Goal: Task Accomplishment & Management: Complete application form

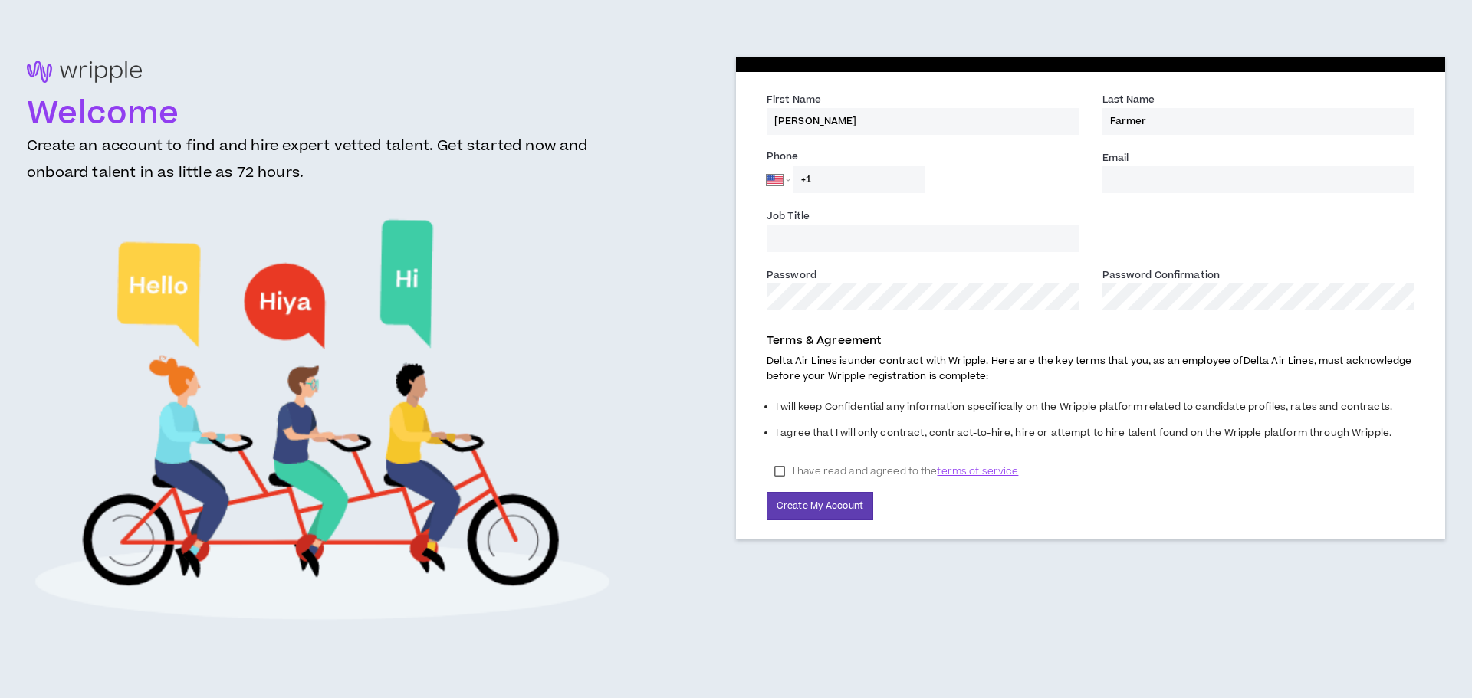
select select "US"
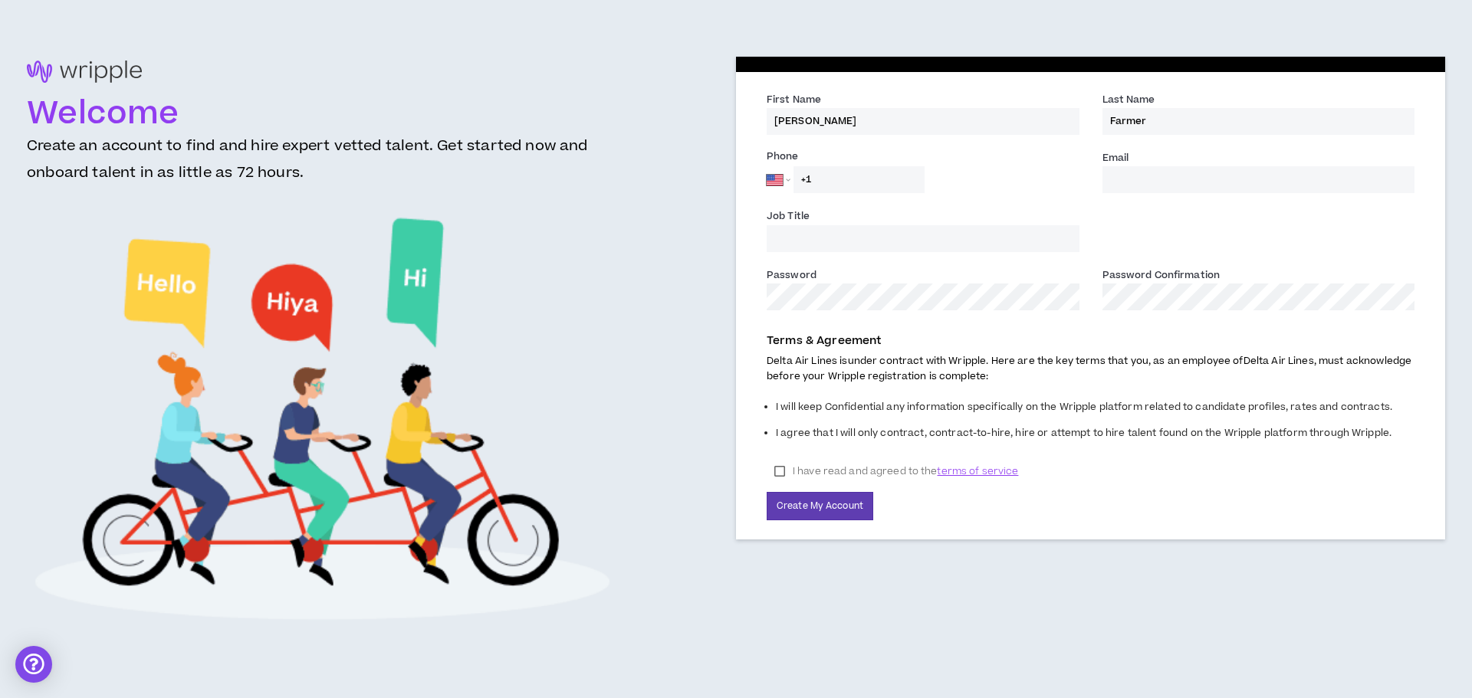
click at [1168, 182] on input "Email *" at bounding box center [1258, 179] width 313 height 27
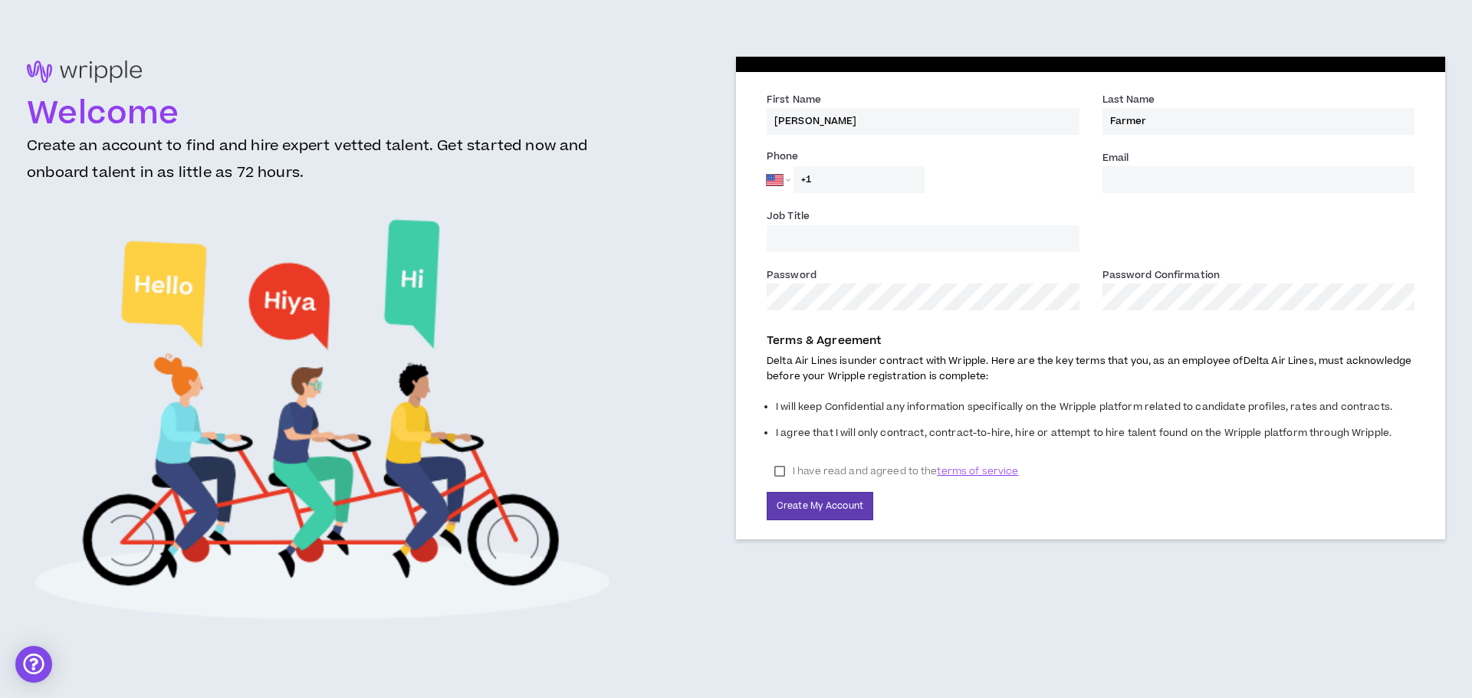
type input "[PERSON_NAME][EMAIL_ADDRESS][PERSON_NAME][DOMAIN_NAME]"
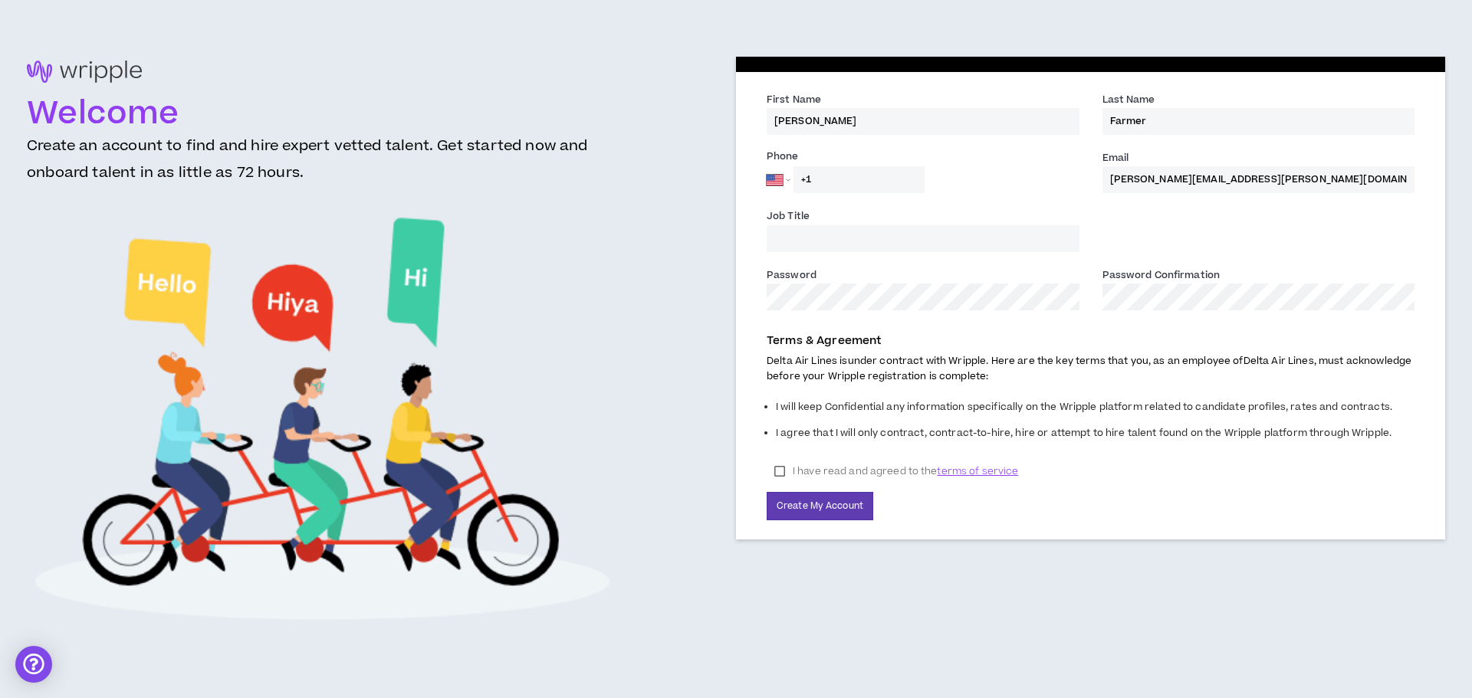
click at [902, 231] on input "Job Title" at bounding box center [923, 238] width 313 height 27
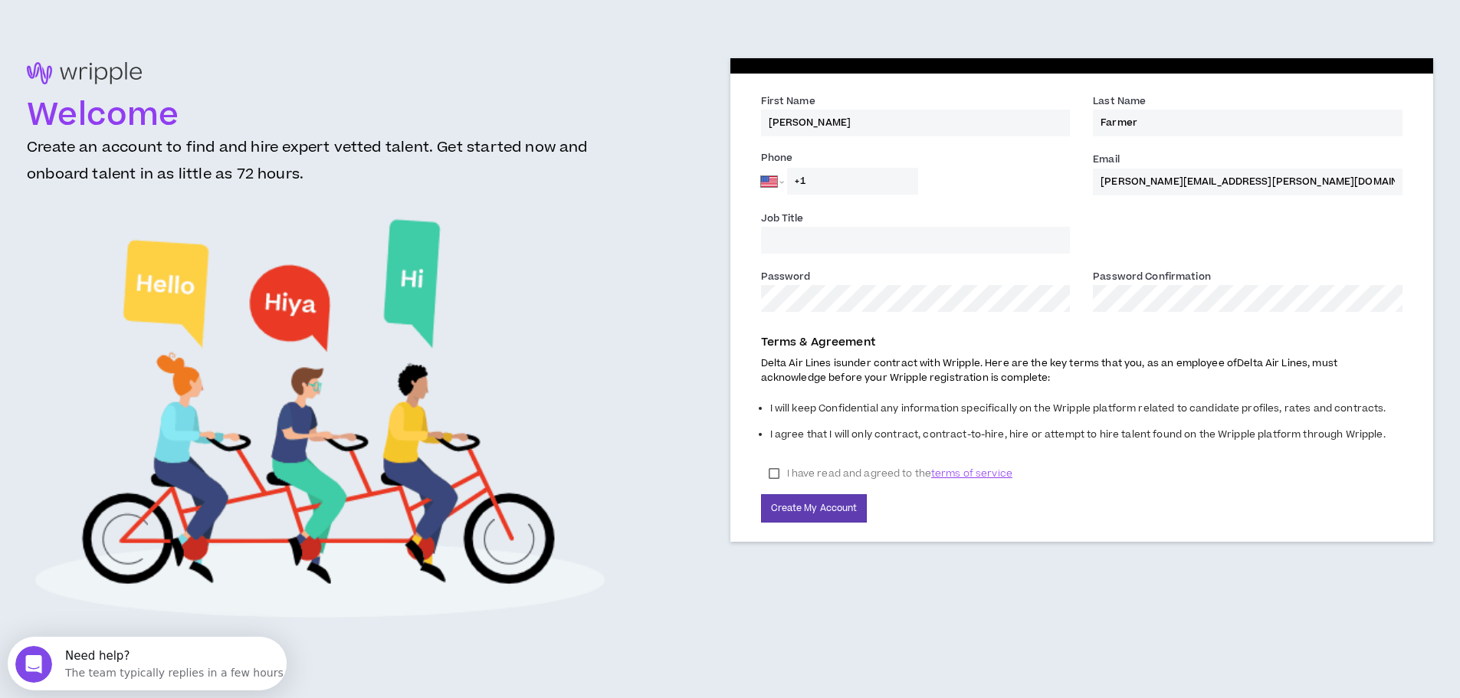
type input "Initiative Project Manager"
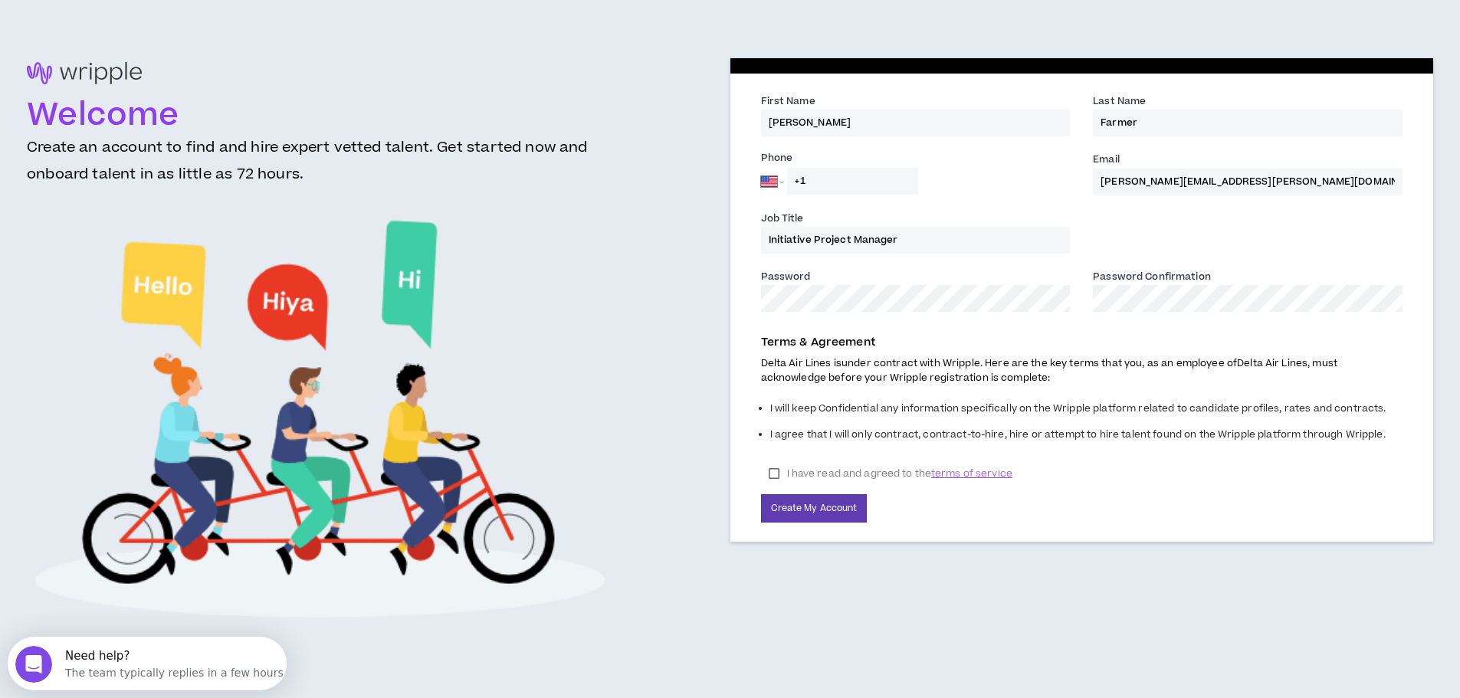
click at [776, 468] on label "I have read and agreed to the terms of service" at bounding box center [890, 473] width 259 height 23
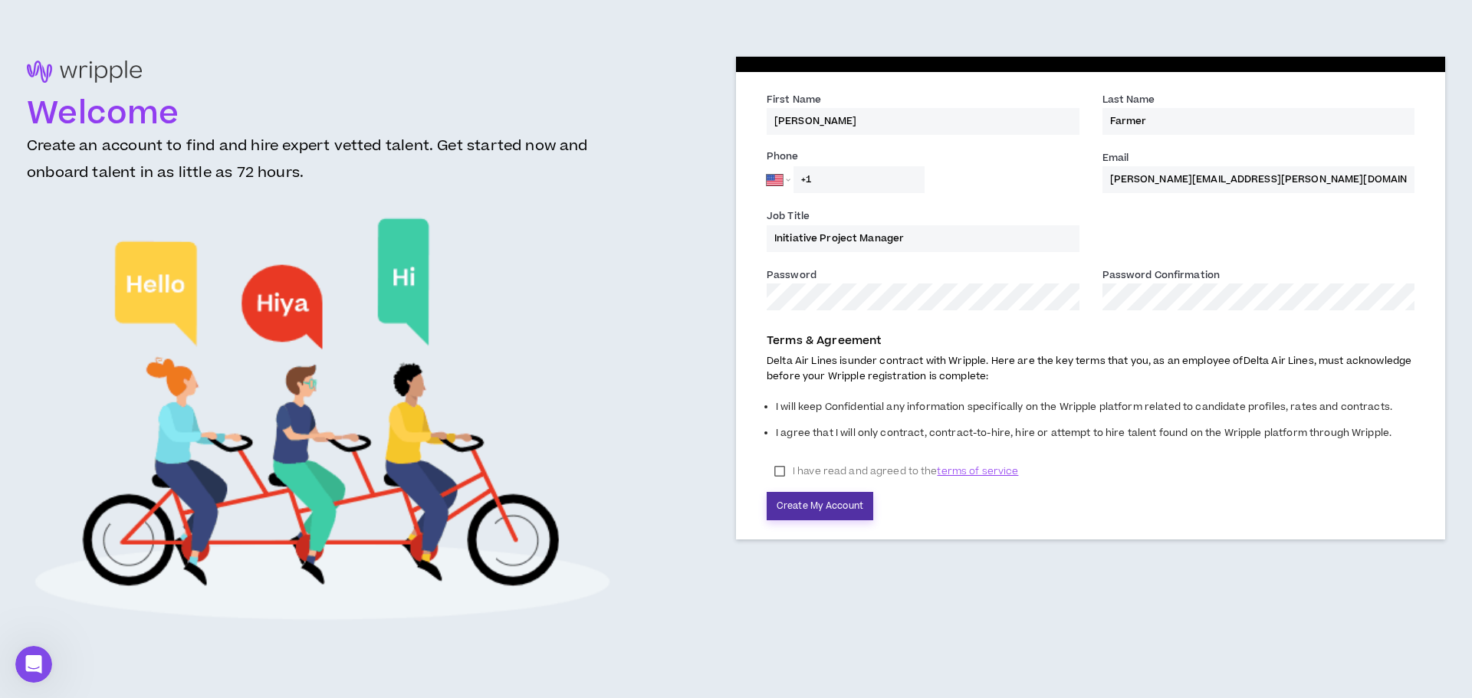
click at [849, 511] on button "Create My Account" at bounding box center [820, 506] width 107 height 28
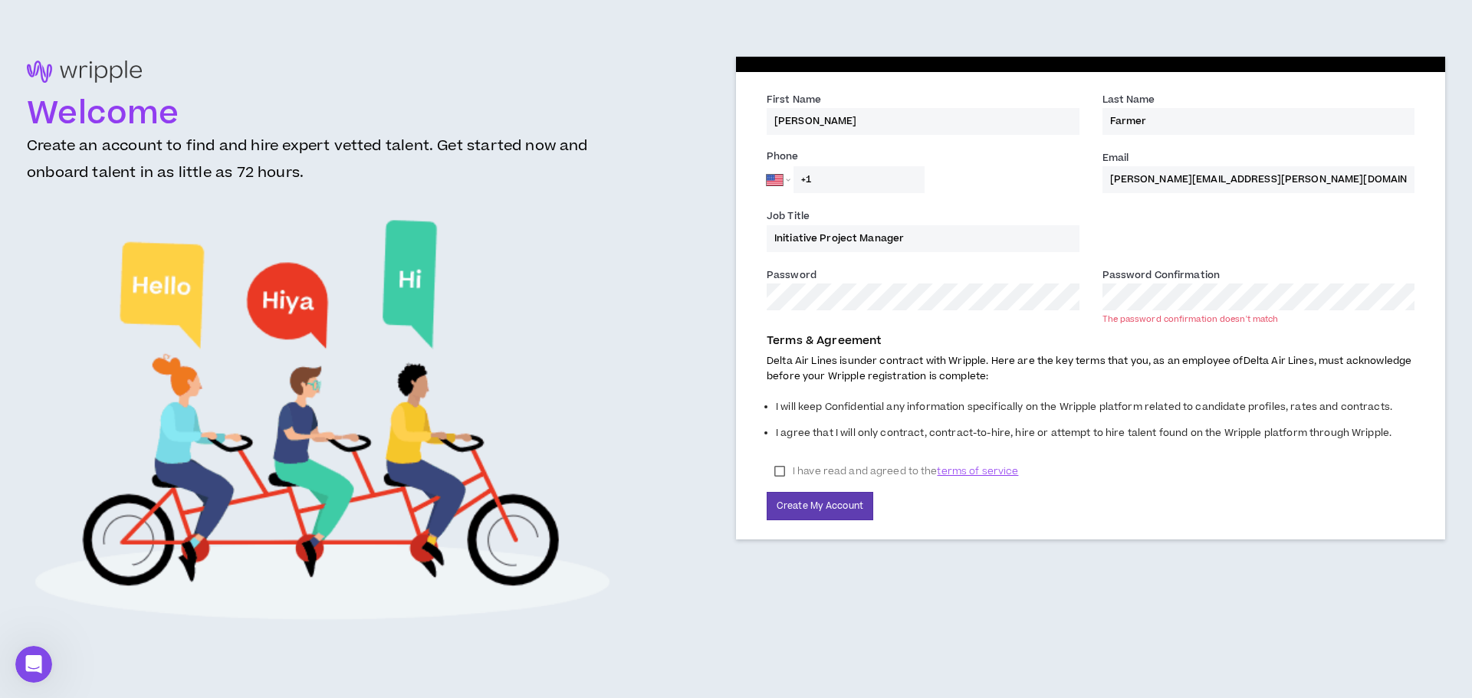
click at [767, 492] on button "Create My Account" at bounding box center [820, 506] width 107 height 28
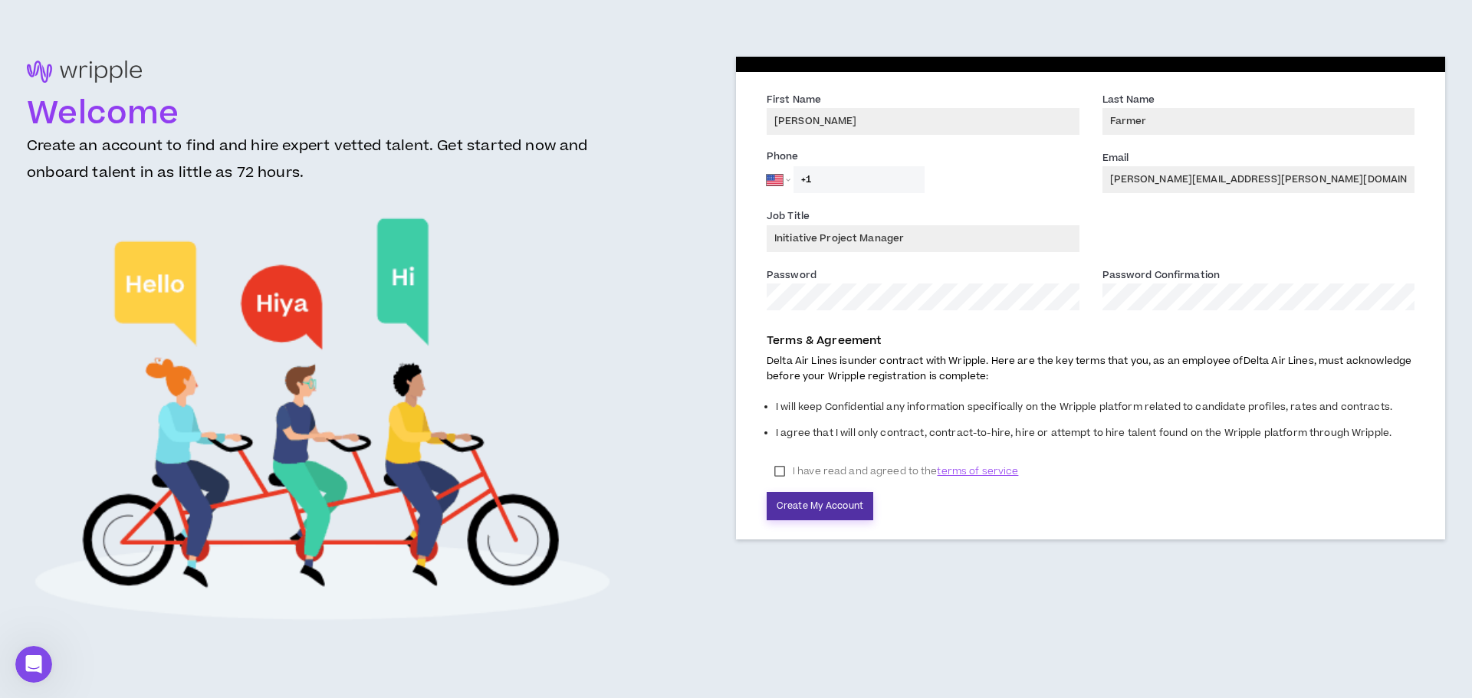
click at [787, 500] on button "Create My Account" at bounding box center [820, 506] width 107 height 28
